Goal: Information Seeking & Learning: Learn about a topic

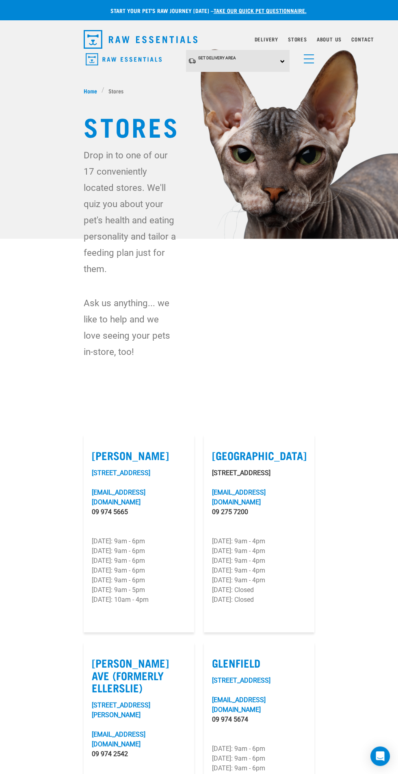
click at [312, 54] on span "menu" at bounding box center [309, 54] width 10 height 1
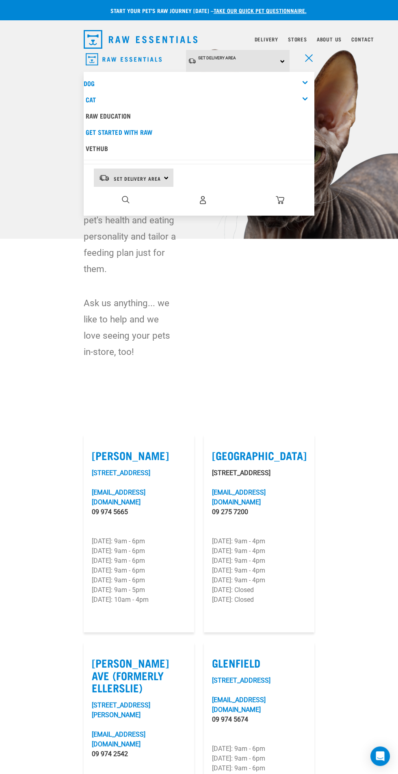
click at [90, 83] on link "Dog" at bounding box center [89, 83] width 11 height 4
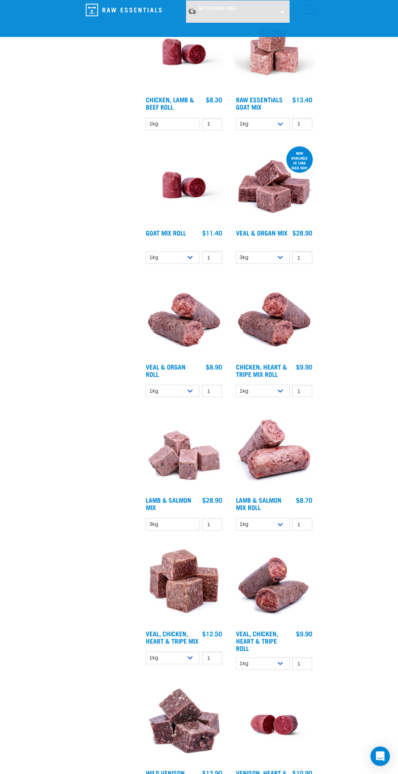
scroll to position [1273, 0]
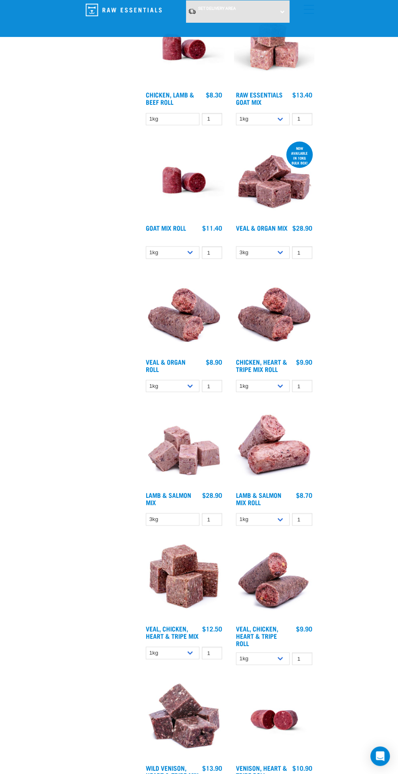
click at [187, 464] on img at bounding box center [184, 446] width 80 height 80
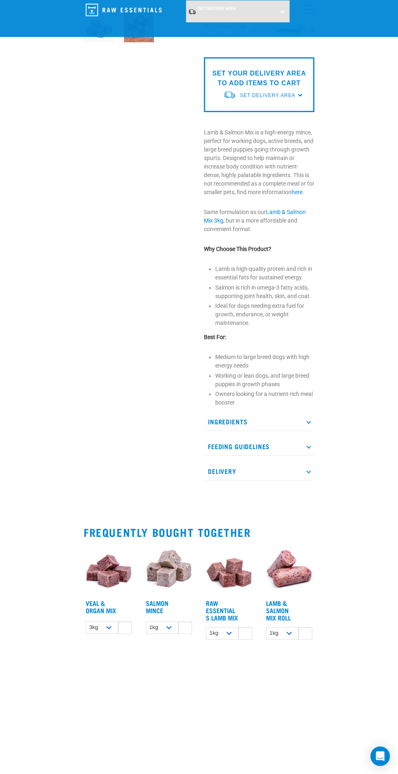
scroll to position [166, 0]
click at [326, 425] on div "Start your pet’s raw journey [DATE] – take our quick pet questionnaire. Deliver…" at bounding box center [199, 239] width 398 height 810
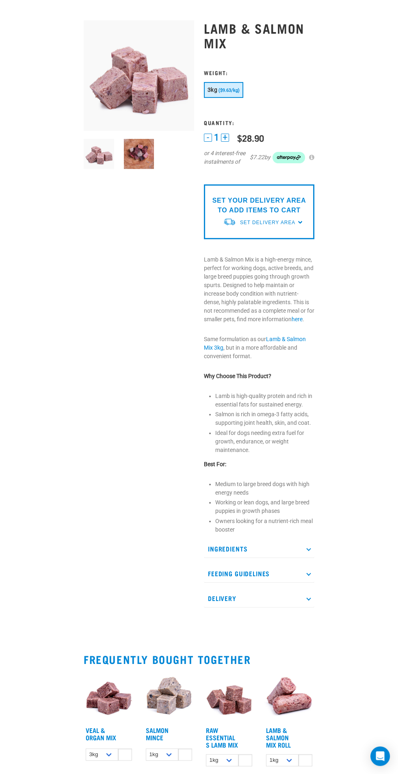
scroll to position [0, 0]
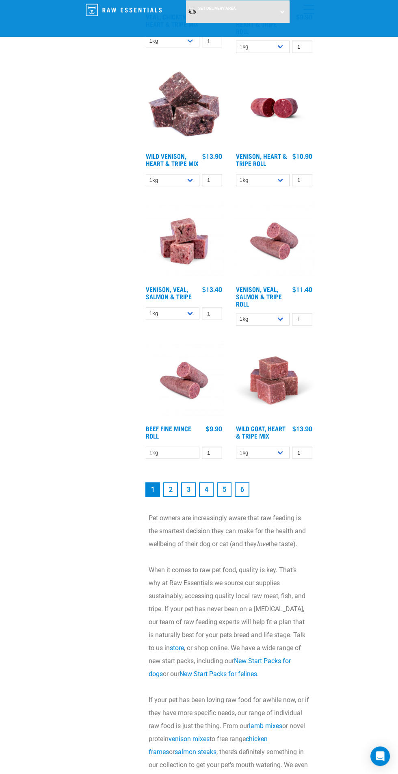
scroll to position [1882, 0]
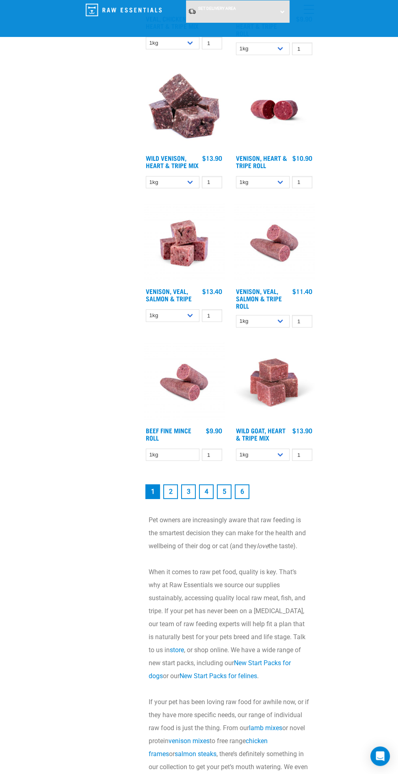
click at [188, 491] on link "3" at bounding box center [188, 491] width 15 height 15
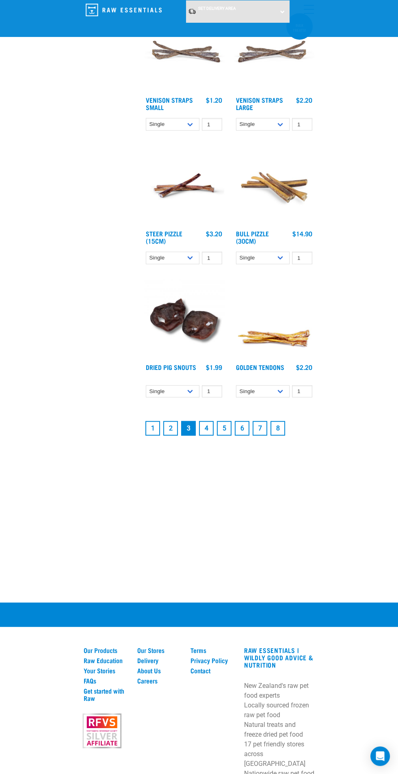
scroll to position [1867, 0]
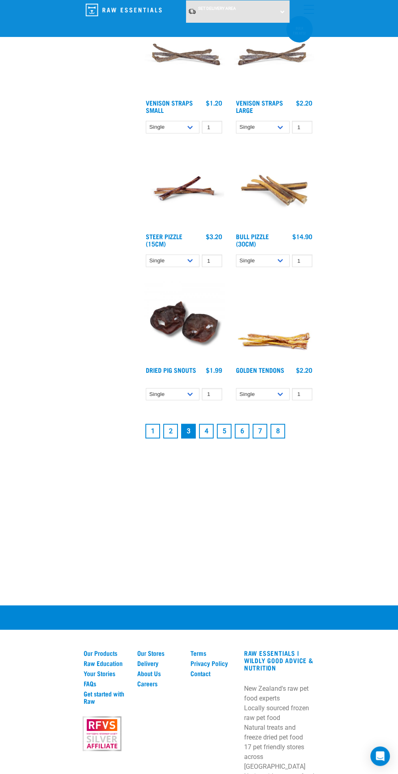
click at [170, 431] on link "2" at bounding box center [170, 431] width 15 height 15
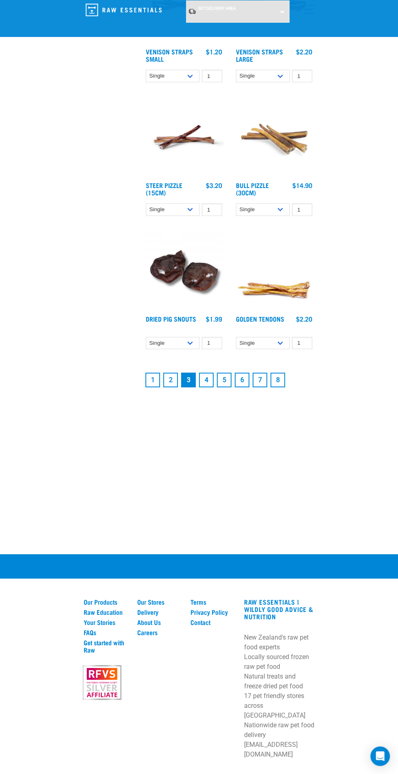
click at [173, 377] on link "2" at bounding box center [170, 380] width 15 height 15
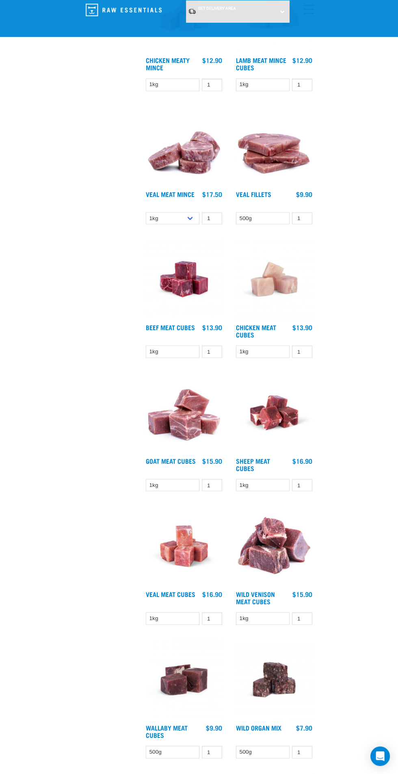
scroll to position [1837, 0]
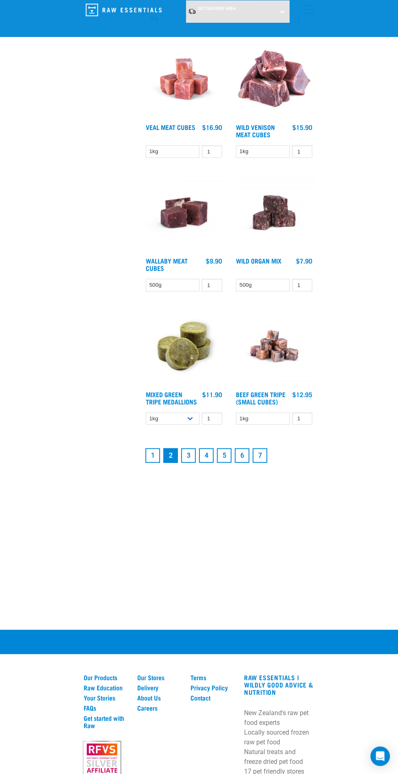
click at [206, 455] on link "4" at bounding box center [206, 455] width 15 height 15
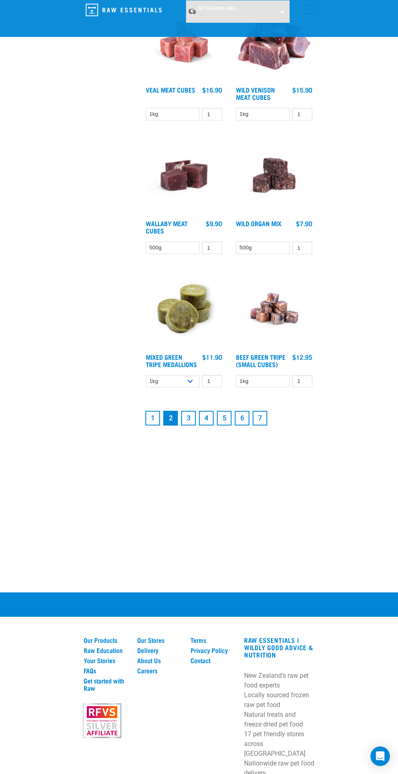
scroll to position [1896, 0]
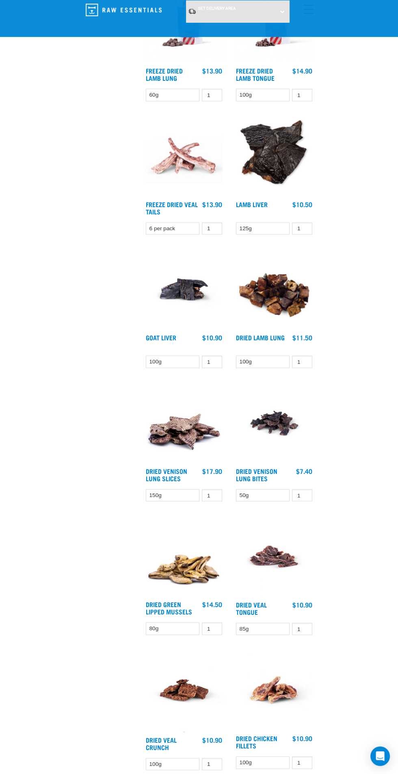
scroll to position [1865, 0]
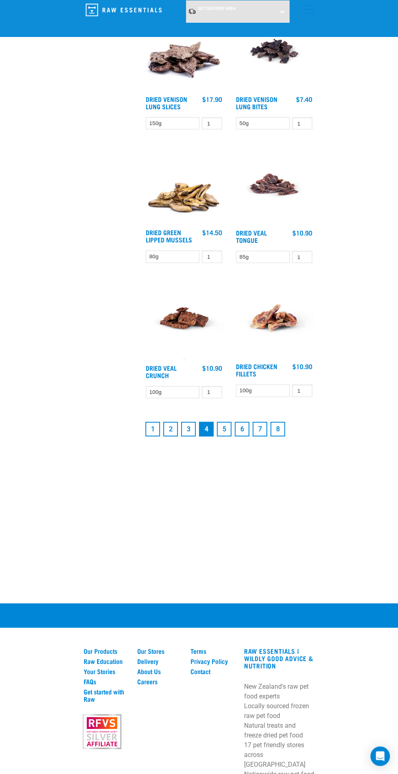
click at [224, 427] on link "5" at bounding box center [224, 429] width 15 height 15
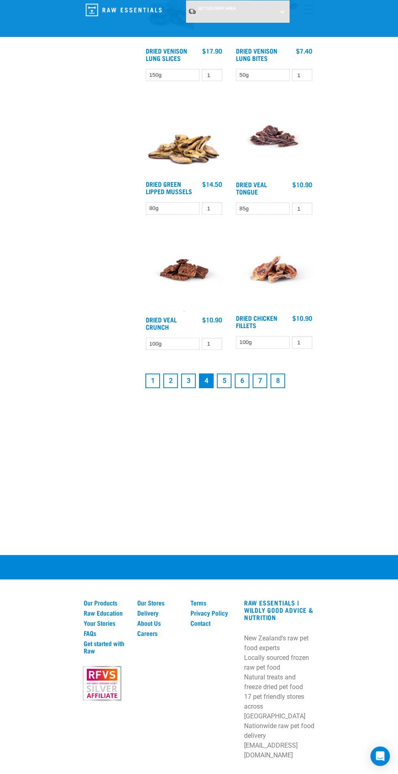
scroll to position [1919, 0]
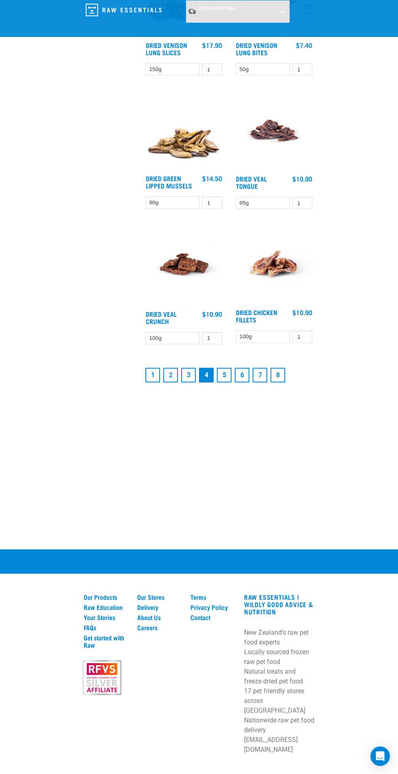
click at [224, 375] on link "5" at bounding box center [224, 375] width 15 height 15
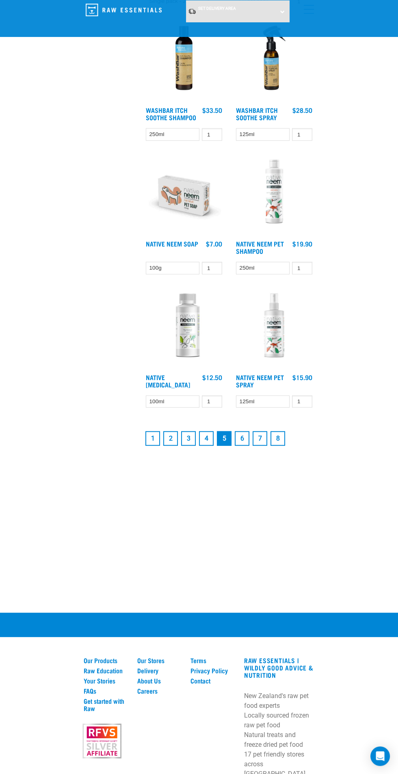
scroll to position [1906, 0]
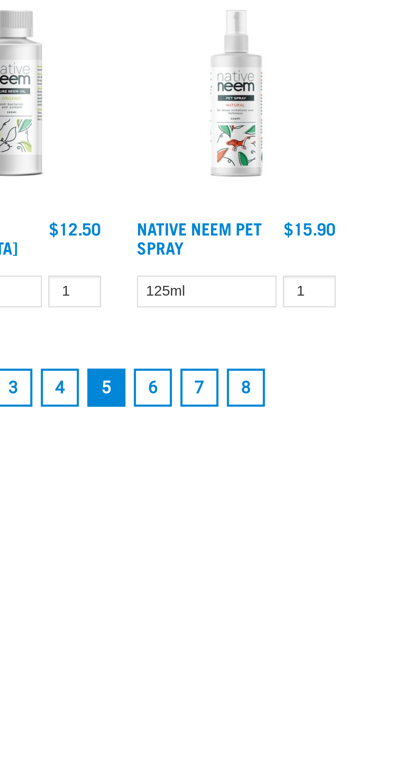
click at [244, 438] on link "6" at bounding box center [242, 438] width 15 height 15
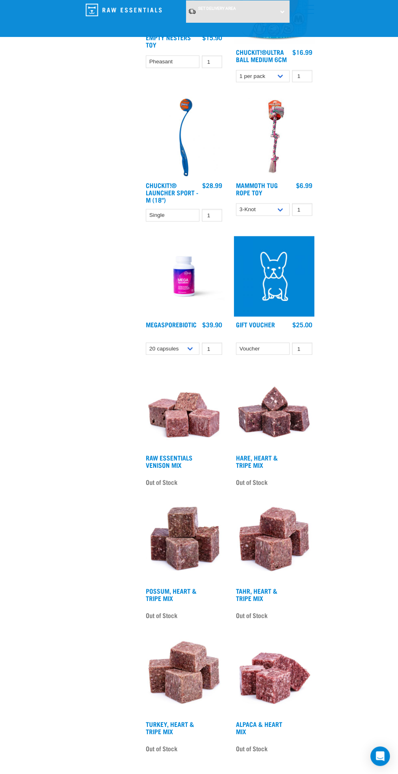
scroll to position [1645, 0]
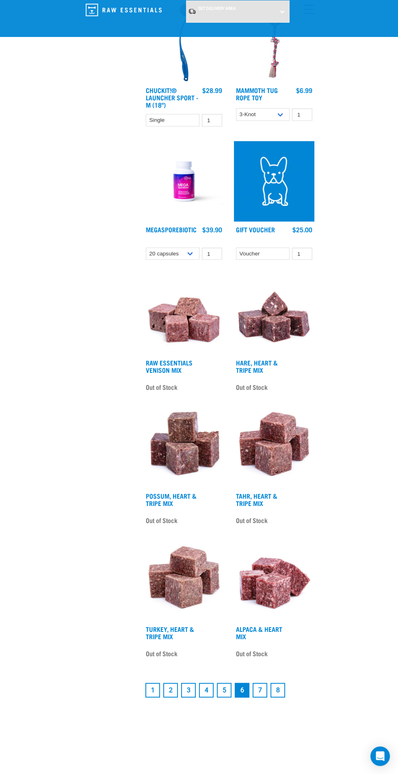
click at [262, 688] on link "7" at bounding box center [259, 690] width 15 height 15
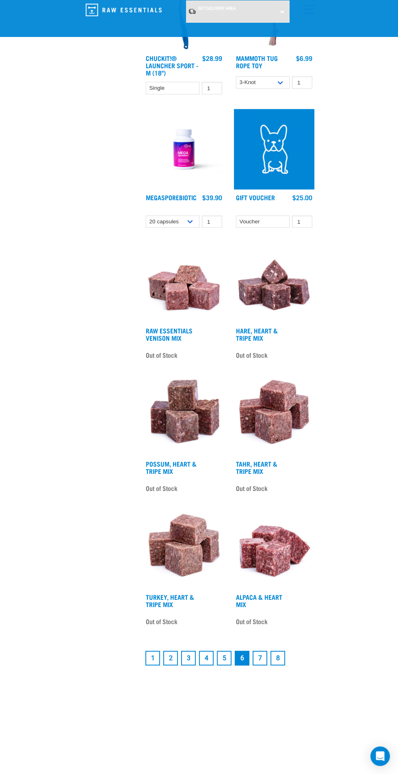
scroll to position [1705, 0]
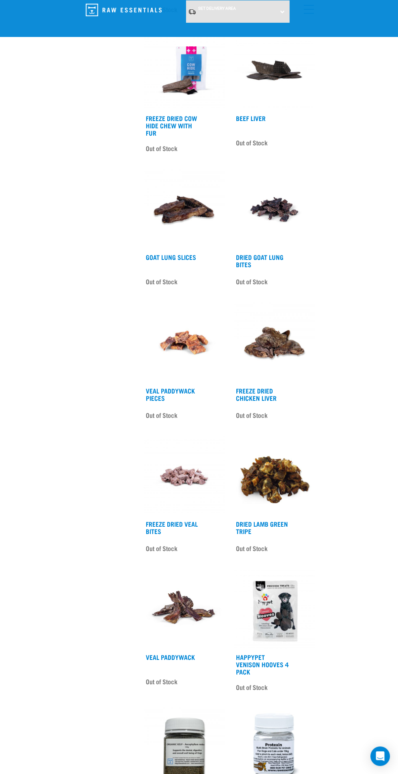
scroll to position [1174, 0]
